Goal: Information Seeking & Learning: Learn about a topic

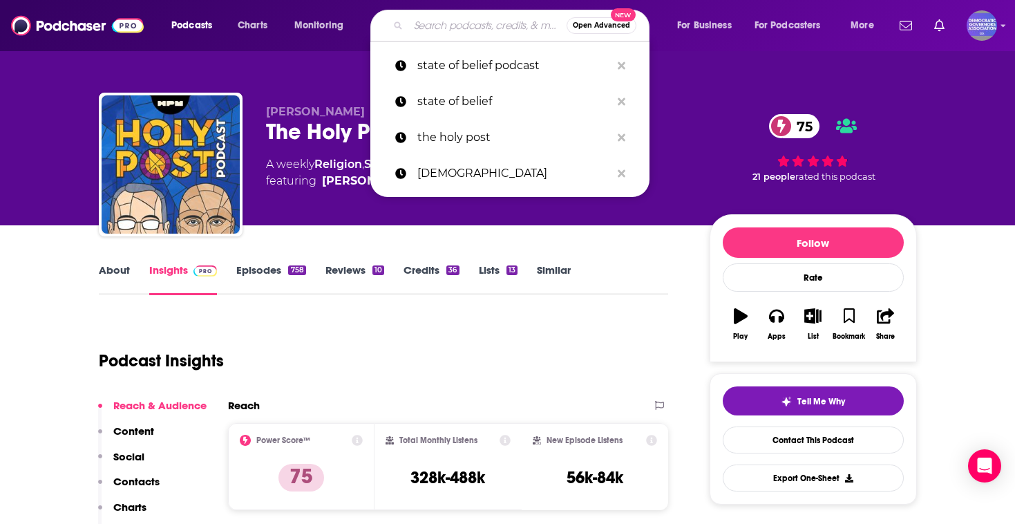
click at [470, 23] on input "Search podcasts, credits, & more..." at bounding box center [487, 26] width 158 height 22
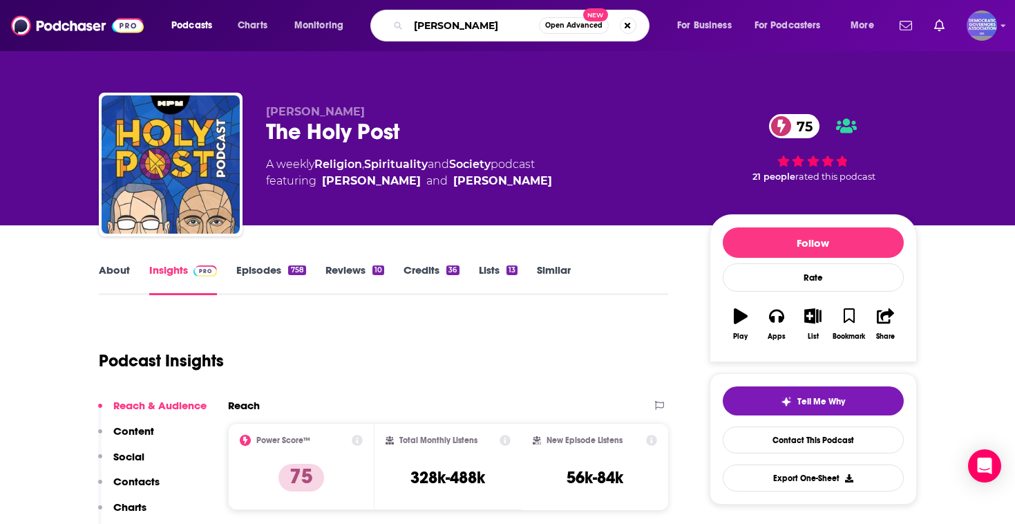
type input "ro khanna"
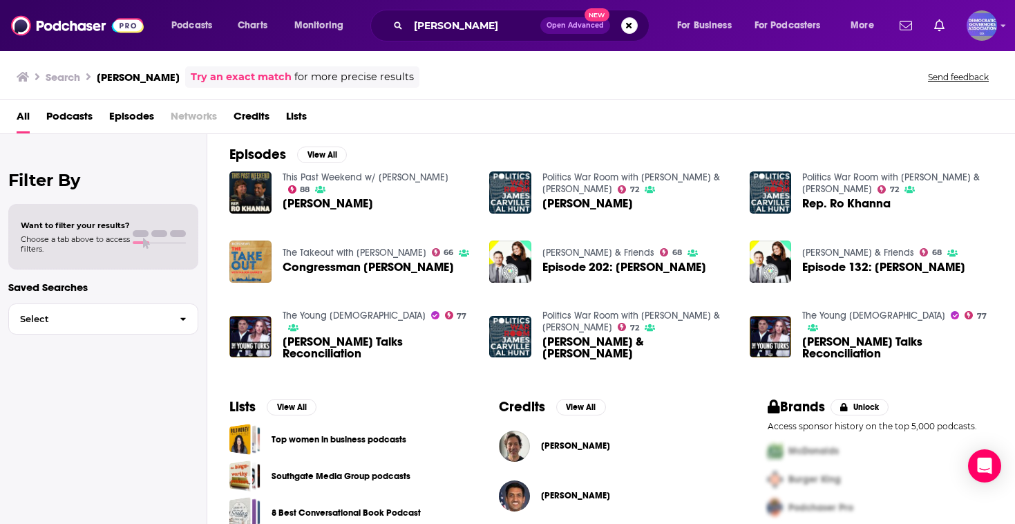
scroll to position [208, 0]
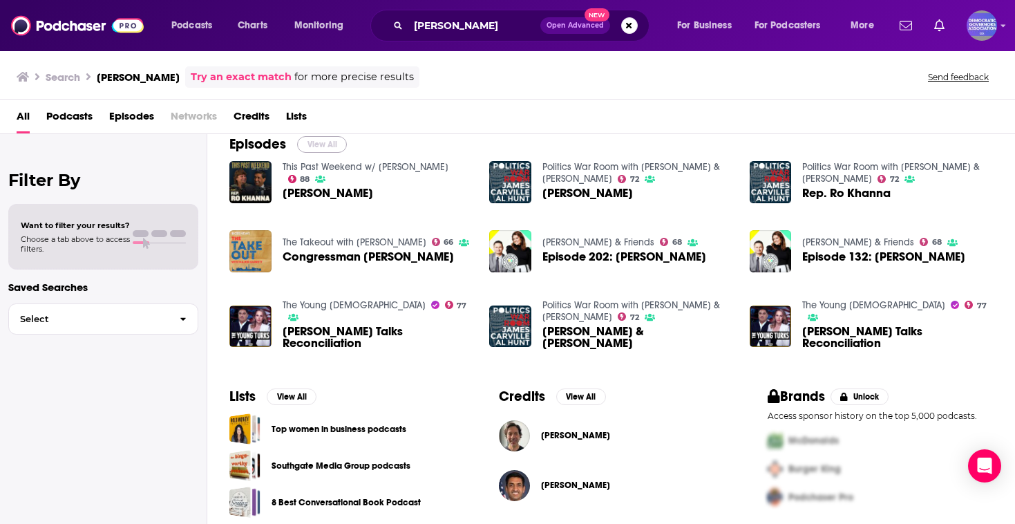
click at [320, 144] on button "View All" at bounding box center [322, 144] width 50 height 17
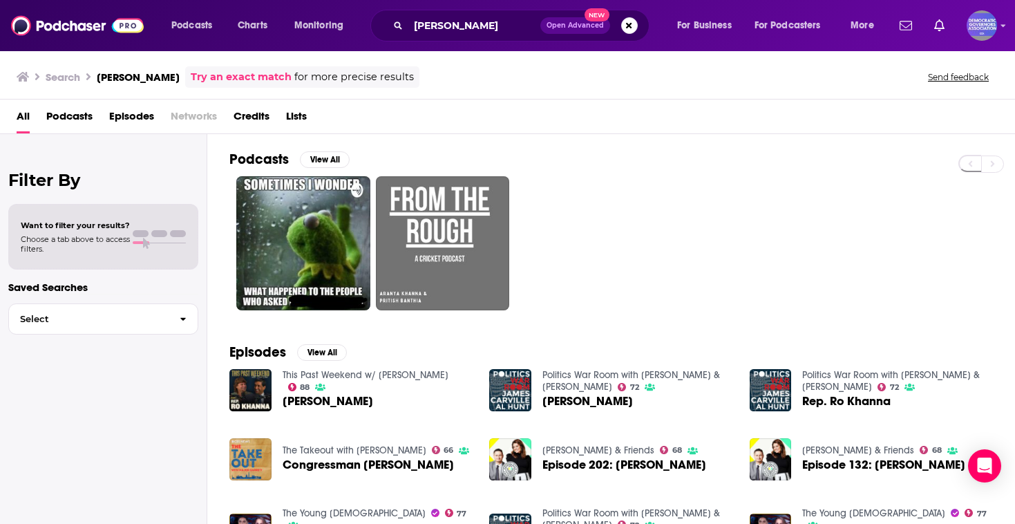
scroll to position [217, 0]
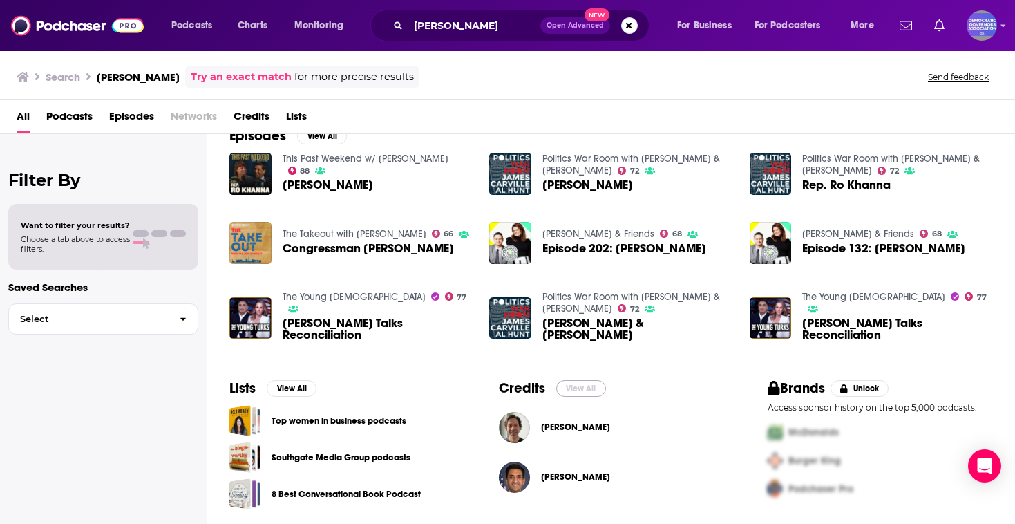
click at [586, 390] on button "View All" at bounding box center [581, 388] width 50 height 17
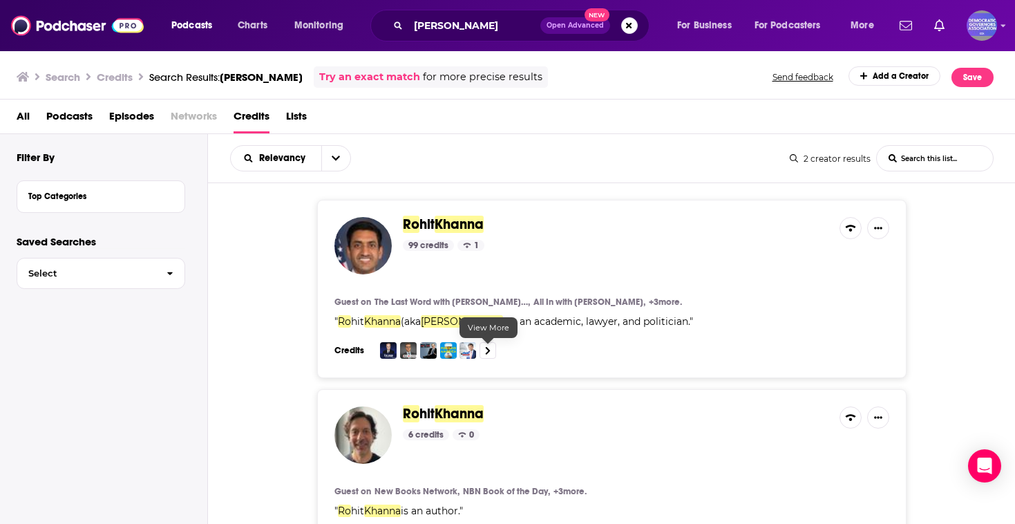
click at [487, 349] on icon at bounding box center [488, 351] width 5 height 8
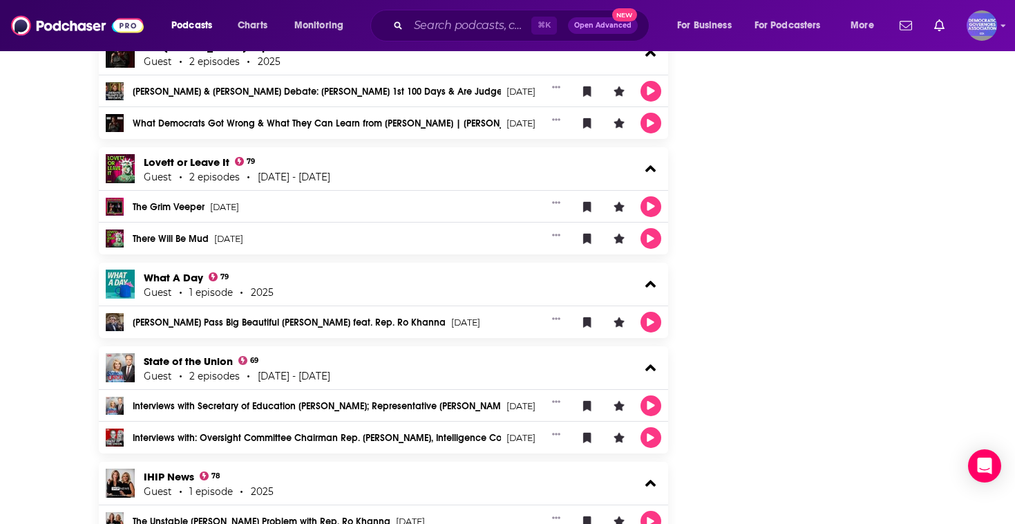
scroll to position [2775, 0]
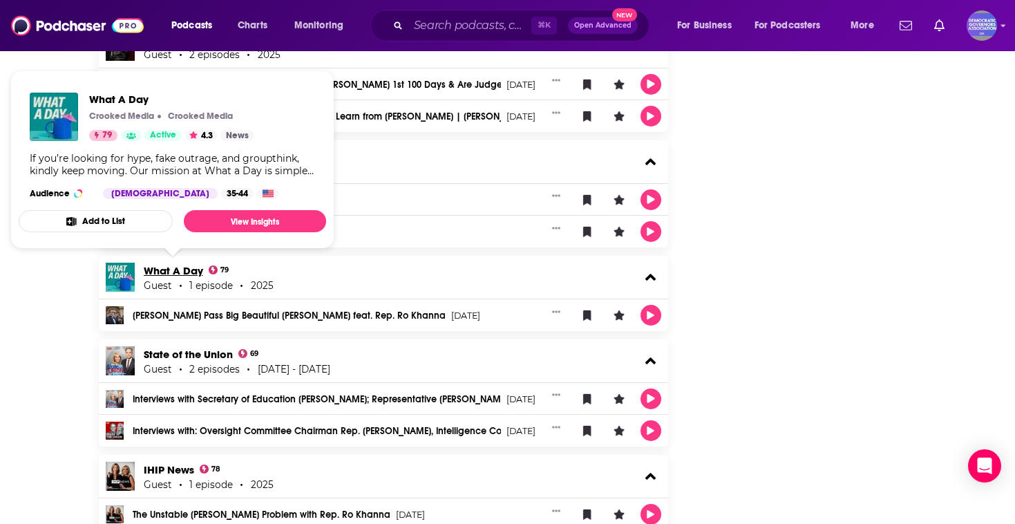
click at [164, 269] on link "What A Day" at bounding box center [173, 270] width 59 height 13
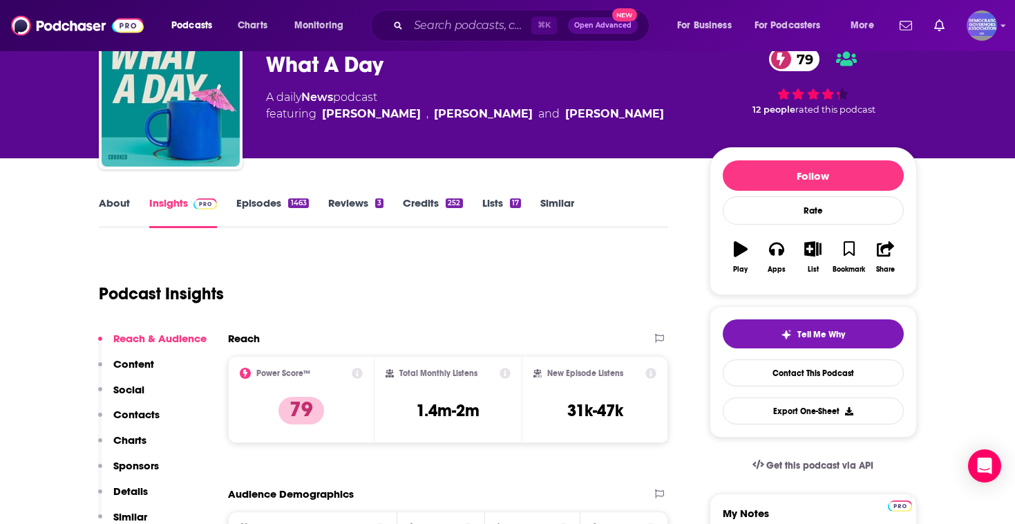
scroll to position [84, 0]
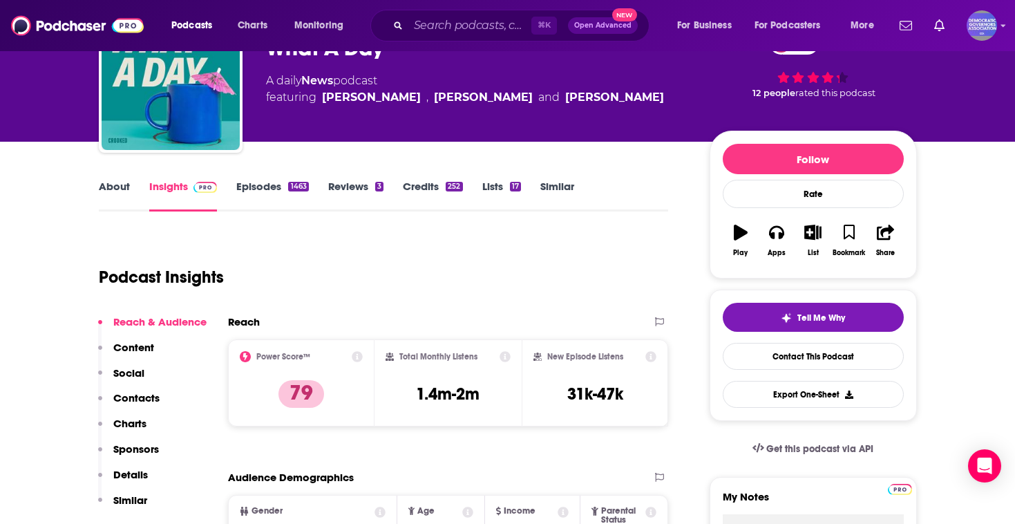
click at [115, 193] on link "About" at bounding box center [114, 196] width 31 height 32
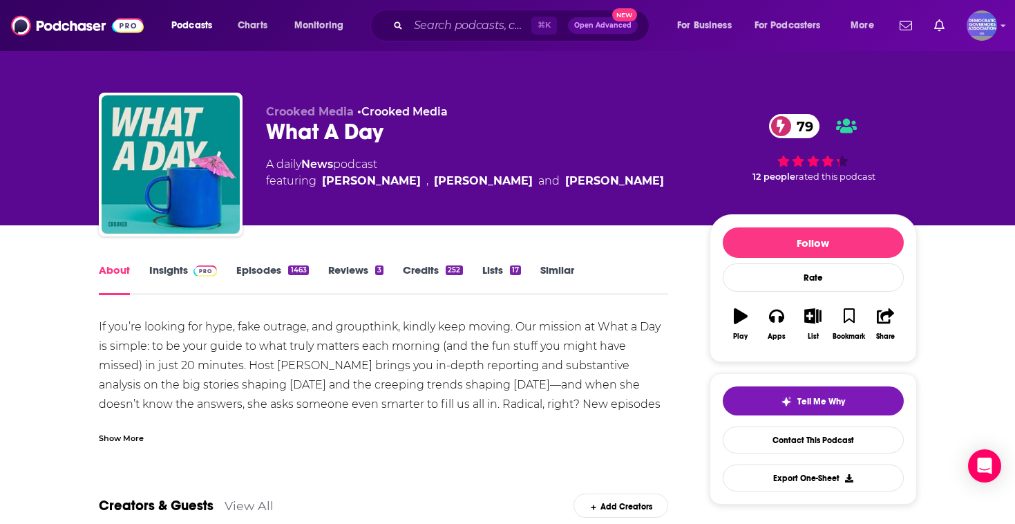
click at [270, 277] on link "Episodes 1463" at bounding box center [272, 279] width 72 height 32
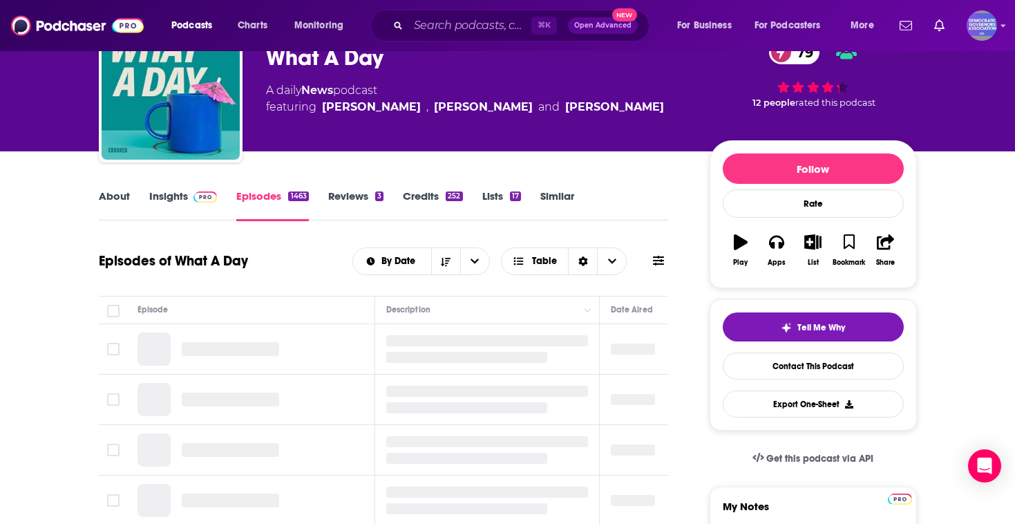
scroll to position [85, 0]
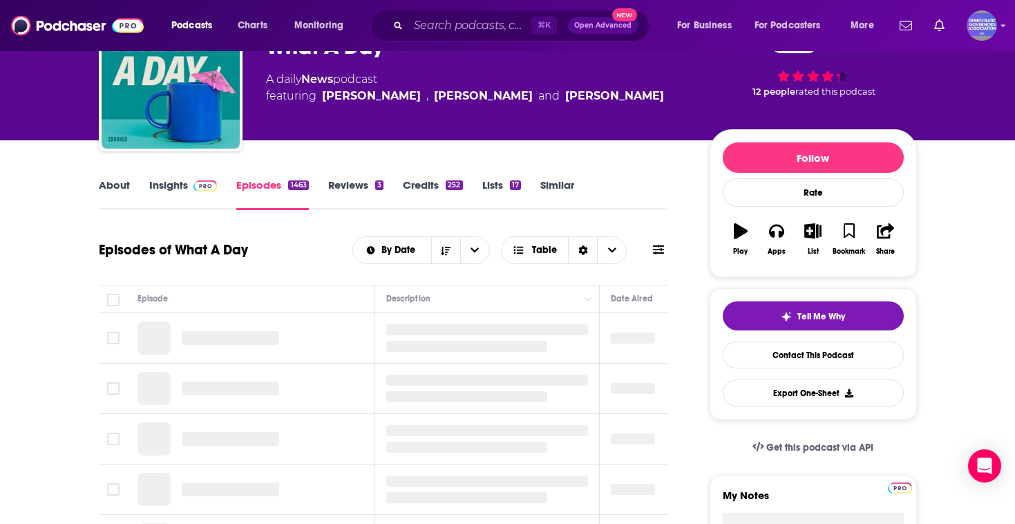
click at [182, 198] on link "Insights" at bounding box center [183, 194] width 68 height 32
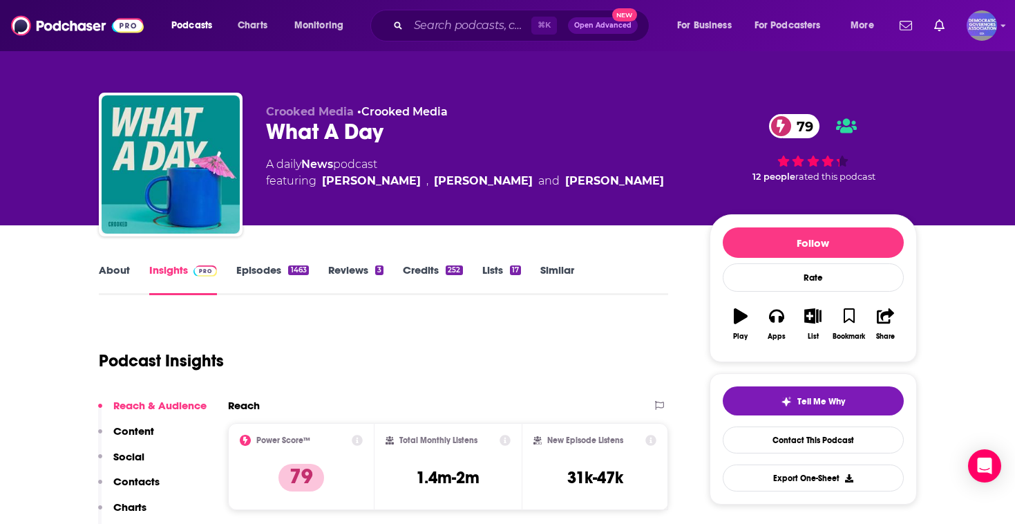
scroll to position [60, 0]
